Goal: Task Accomplishment & Management: Use online tool/utility

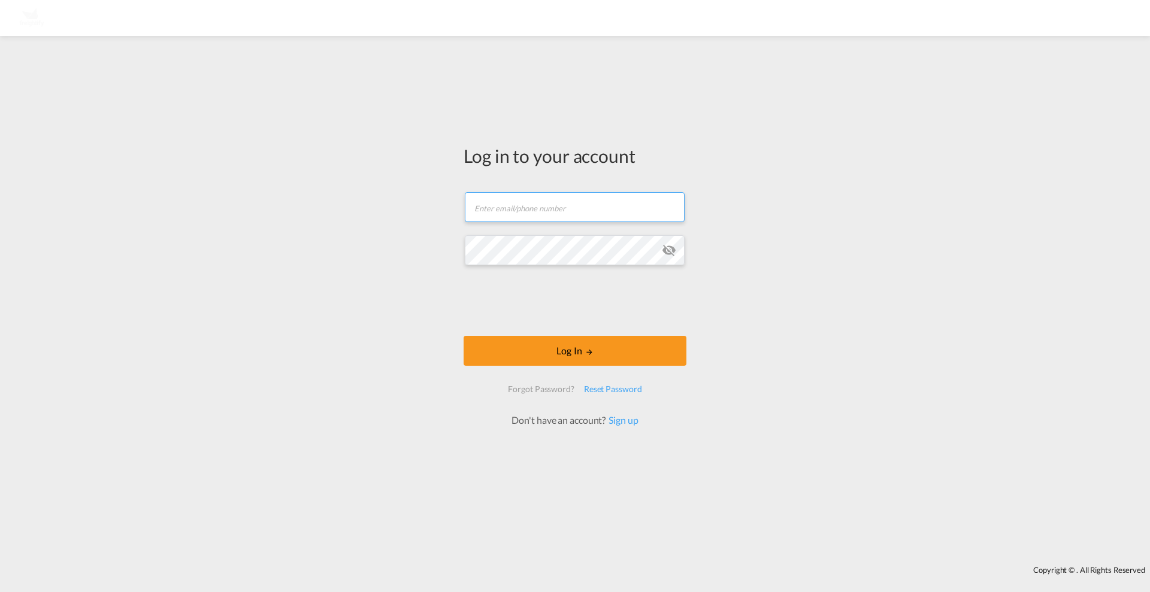
type input "[EMAIL_ADDRESS][PERSON_NAME][DOMAIN_NAME]"
click at [671, 250] on md-icon "icon-eye-off" at bounding box center [669, 250] width 14 height 14
click at [442, 251] on div "Log in to your account [PERSON_NAME][EMAIL_ADDRESS][DOMAIN_NAME] Log In Forgot …" at bounding box center [575, 301] width 1150 height 518
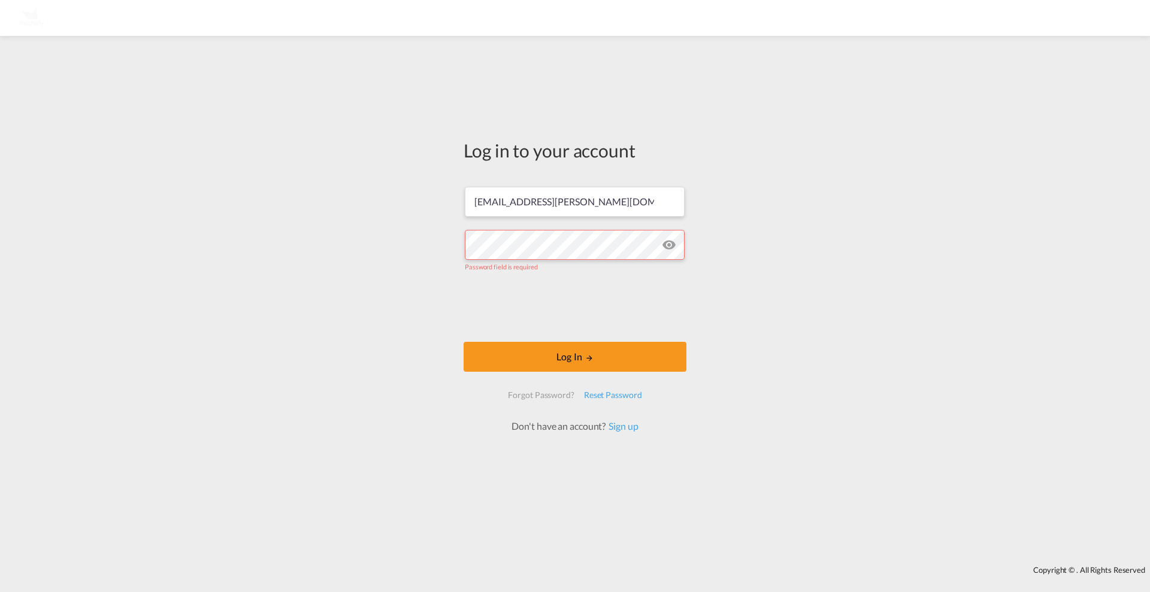
drag, startPoint x: 849, startPoint y: 240, endPoint x: 831, endPoint y: 240, distance: 18.0
click at [849, 240] on div "Log in to your account [PERSON_NAME][EMAIL_ADDRESS][DOMAIN_NAME] Password field…" at bounding box center [575, 301] width 1150 height 518
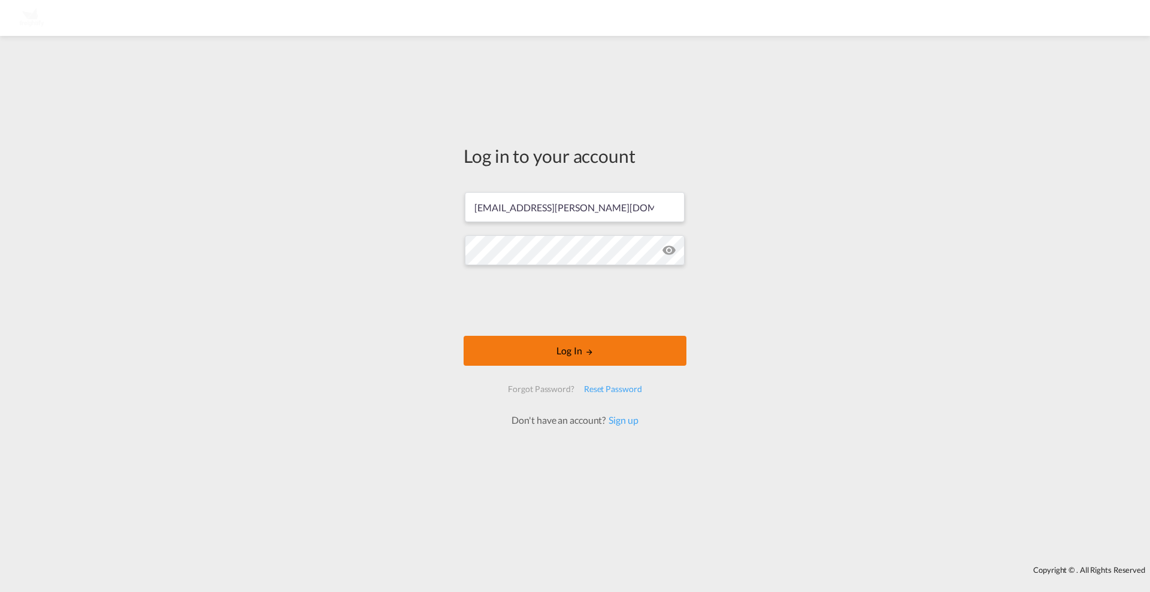
click at [574, 353] on button "Log In" at bounding box center [574, 351] width 223 height 30
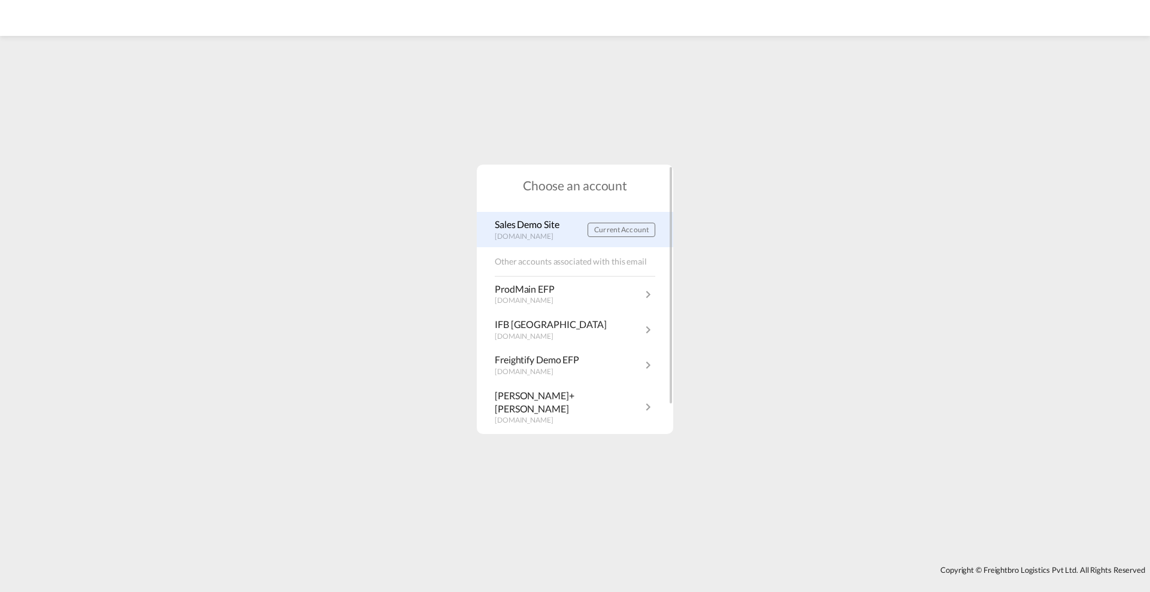
click at [540, 235] on p "[DOMAIN_NAME]" at bounding box center [530, 237] width 71 height 10
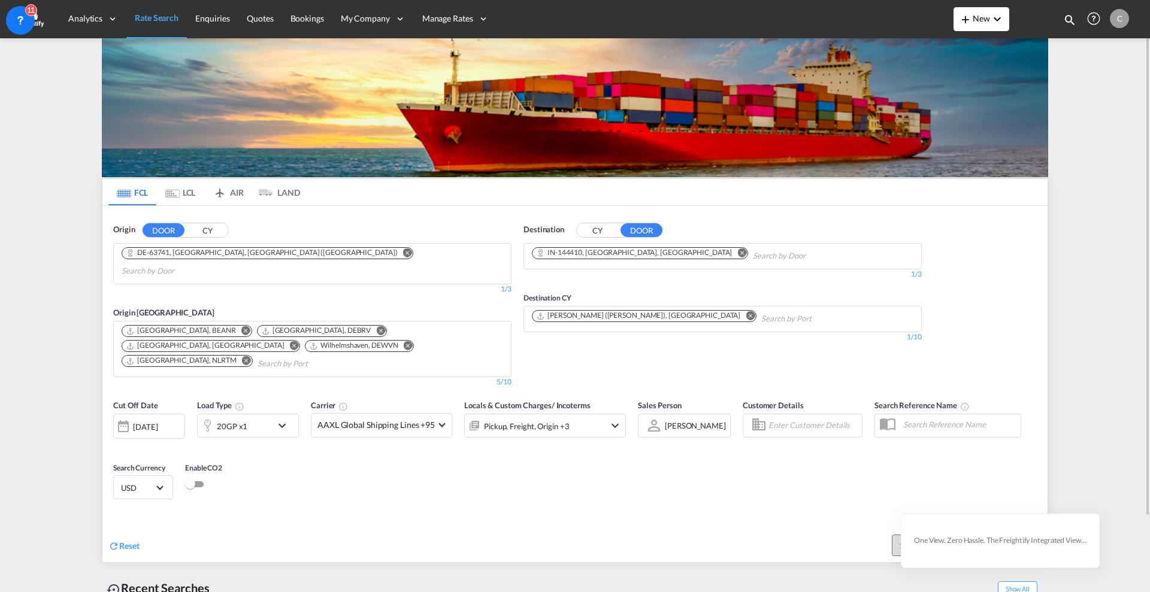
click at [993, 23] on md-icon "icon-chevron-down" at bounding box center [997, 19] width 14 height 14
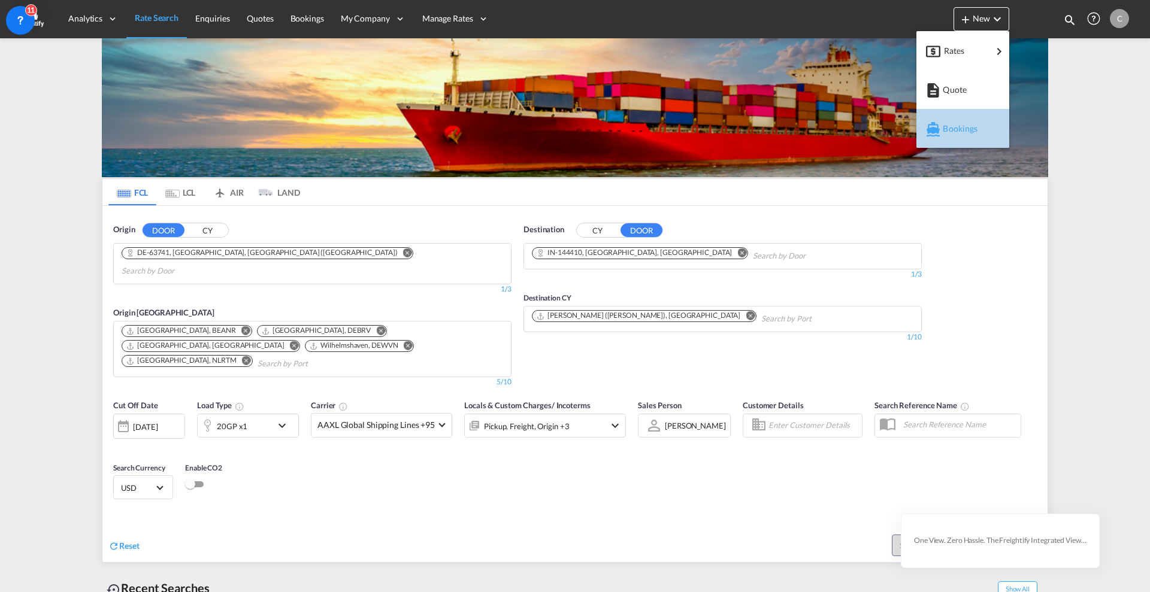
click at [948, 128] on span "Bookings" at bounding box center [948, 129] width 13 height 24
